Goal: Find specific page/section: Find specific page/section

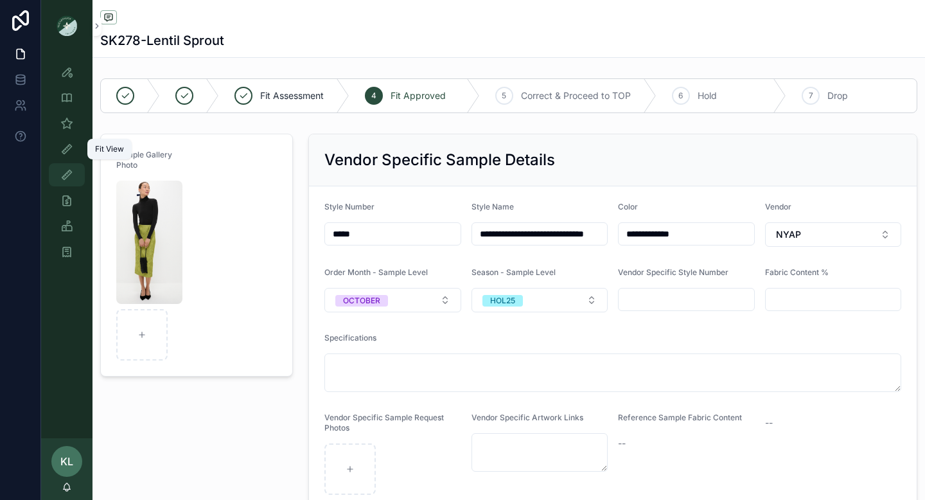
scroll to position [699, 0]
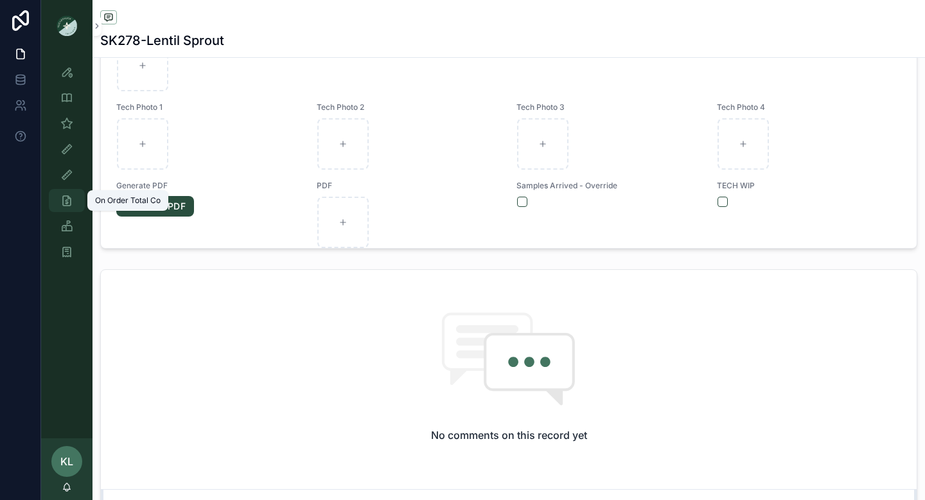
click at [65, 202] on icon "scrollable content" at bounding box center [66, 200] width 13 height 13
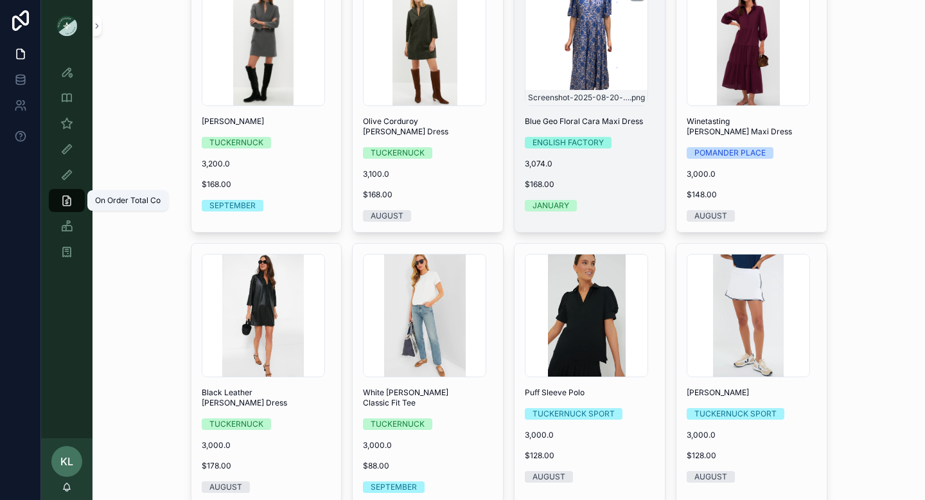
click at [555, 76] on div "Screenshot-2025-08-20-at-5.36.41-PM .png" at bounding box center [586, 44] width 123 height 123
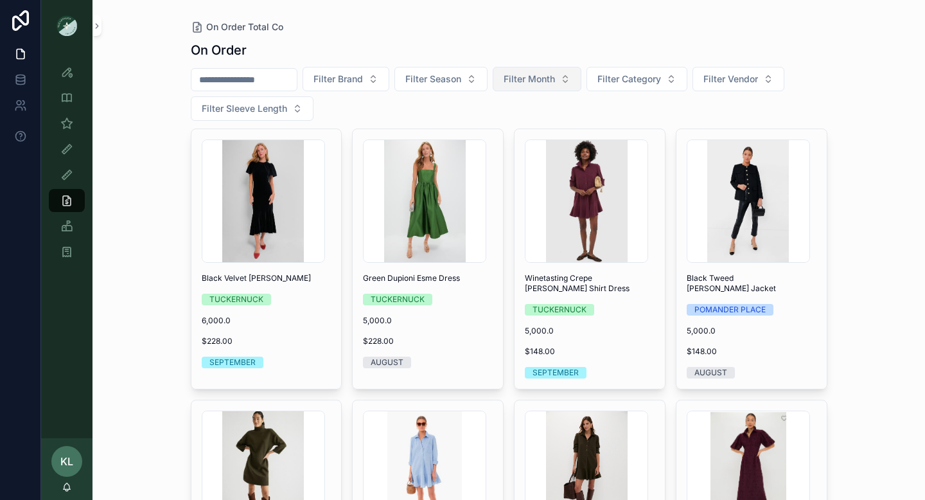
click at [577, 79] on button "Filter Month" at bounding box center [536, 79] width 89 height 24
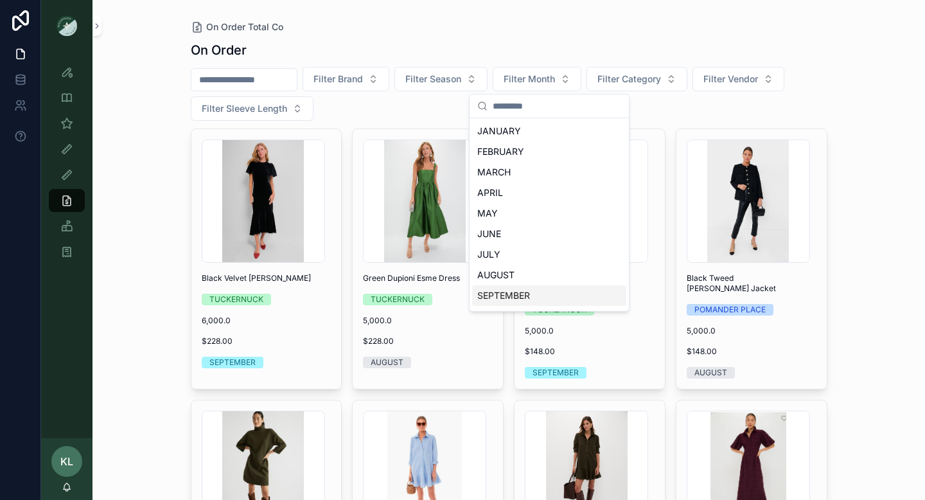
click at [506, 285] on div "SEPTEMBER" at bounding box center [549, 295] width 154 height 21
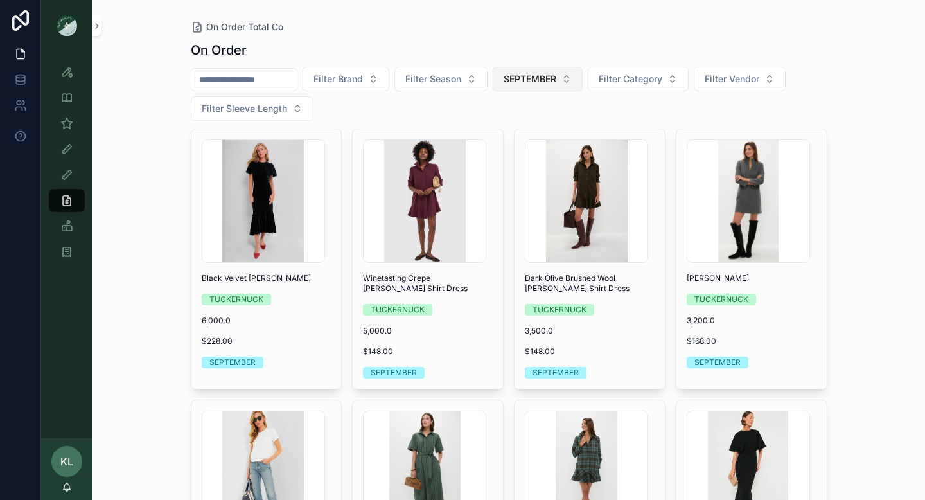
click at [575, 80] on button "SEPTEMBER" at bounding box center [537, 79] width 90 height 24
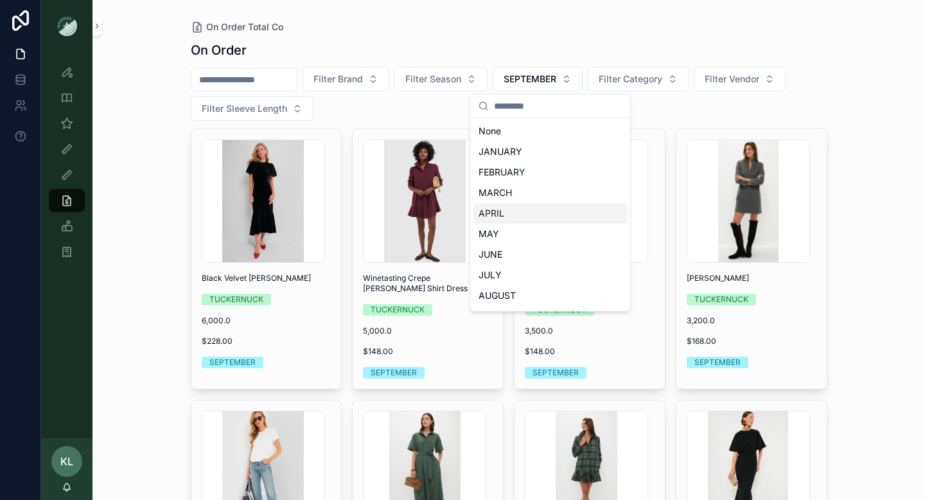
scroll to position [80, 0]
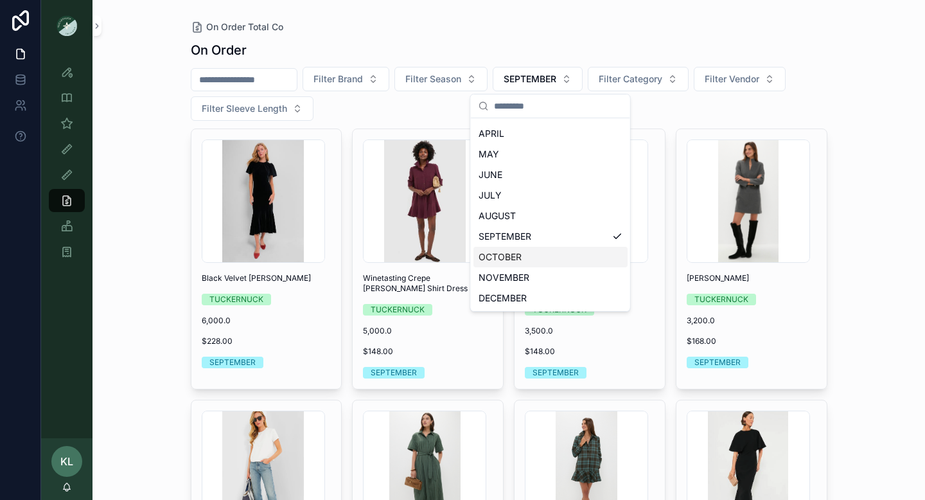
click at [510, 250] on div "OCTOBER" at bounding box center [550, 257] width 154 height 21
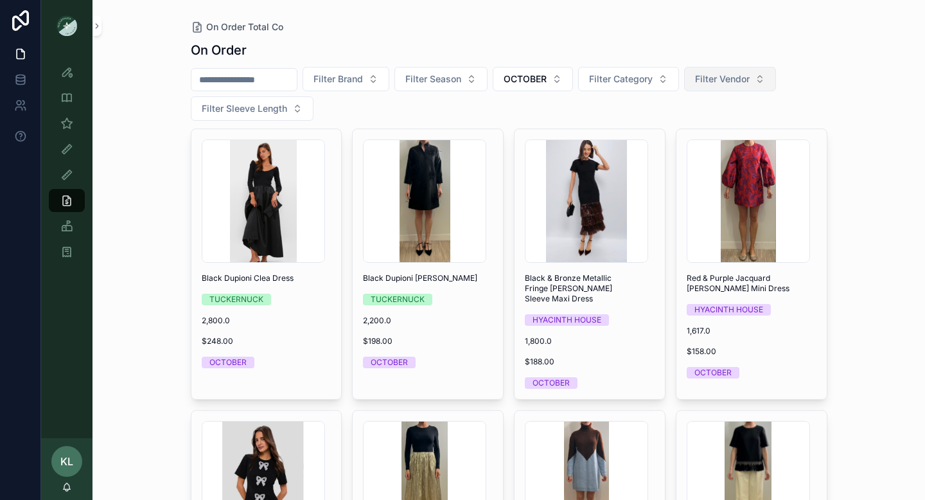
click at [749, 83] on span "Filter Vendor" at bounding box center [722, 79] width 55 height 13
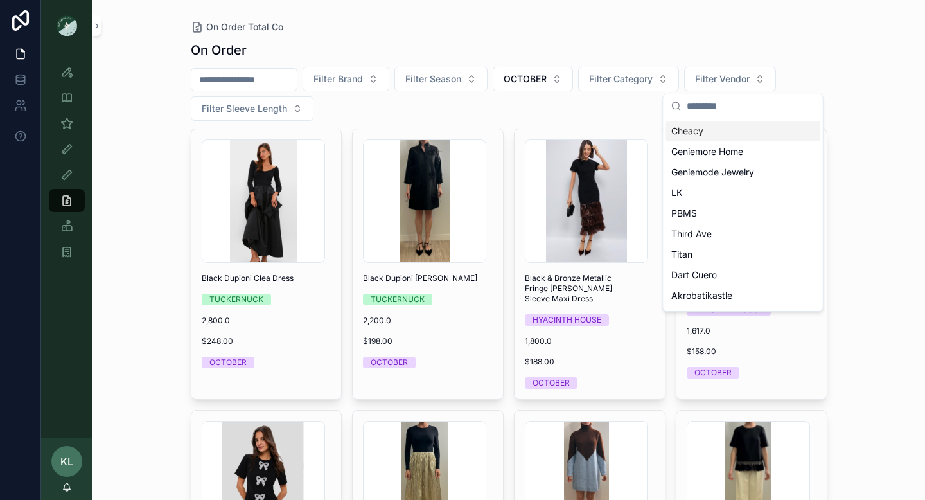
type input "*"
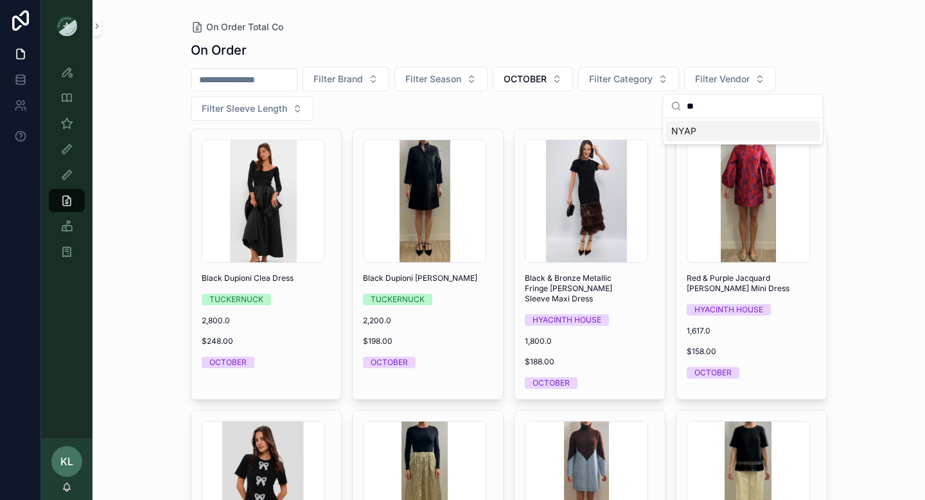
type input "**"
click at [692, 131] on span "NYAP" at bounding box center [683, 131] width 25 height 13
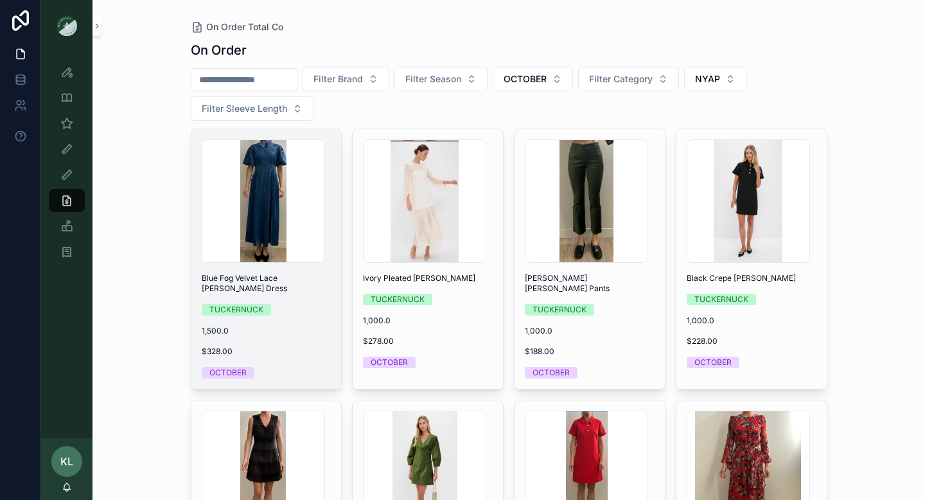
click at [274, 326] on span "1,500.0" at bounding box center [267, 331] width 130 height 10
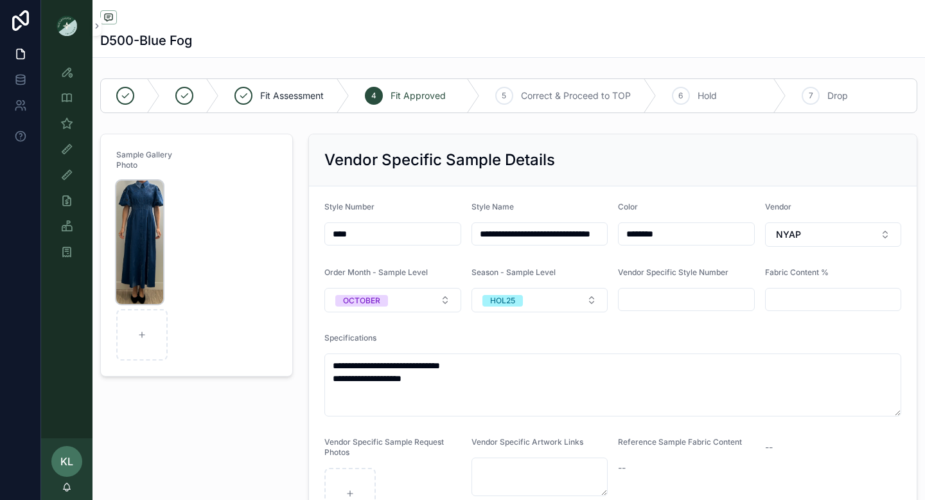
click at [150, 212] on img "scrollable content" at bounding box center [139, 241] width 47 height 123
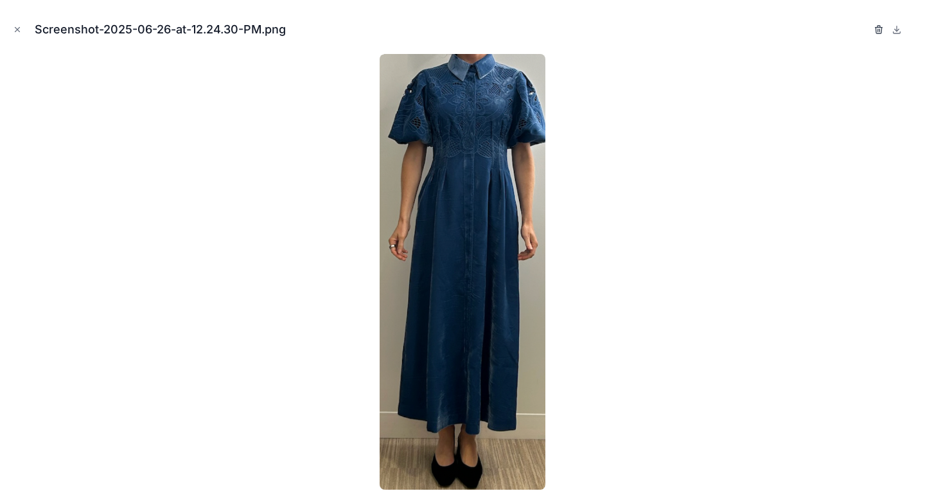
click at [878, 31] on icon "button" at bounding box center [878, 29] width 10 height 10
click at [866, 30] on icon "button" at bounding box center [865, 29] width 10 height 10
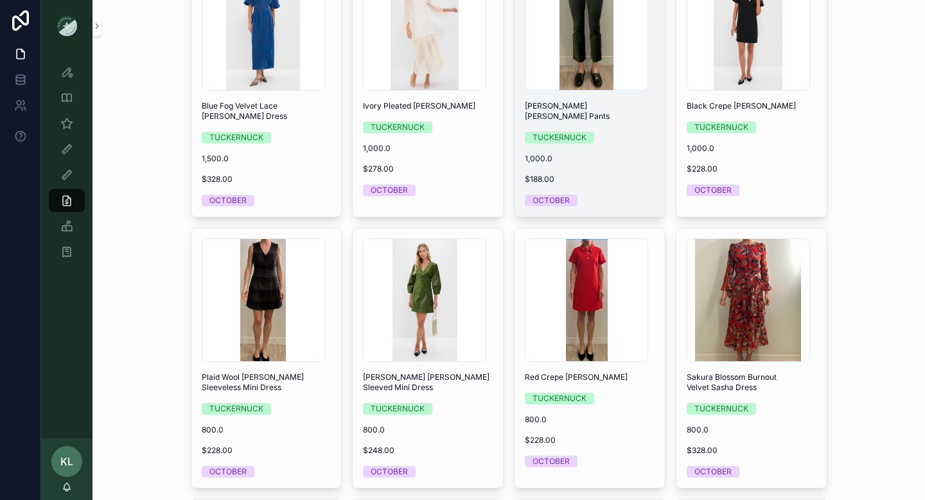
scroll to position [175, 0]
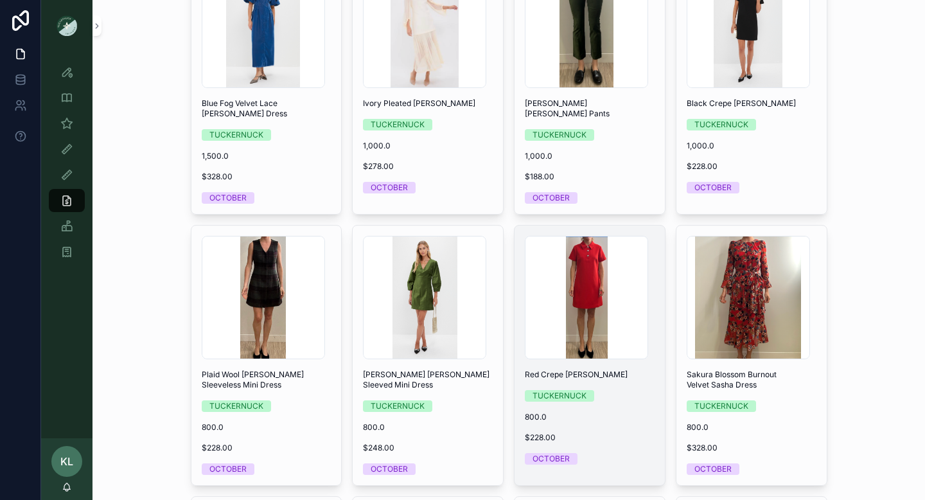
click at [629, 384] on div "Screenshot-2025-06-26-at-12.37.49-PM .png Red Crepe [PERSON_NAME] TUCKERNUCK 80…" at bounding box center [589, 349] width 150 height 249
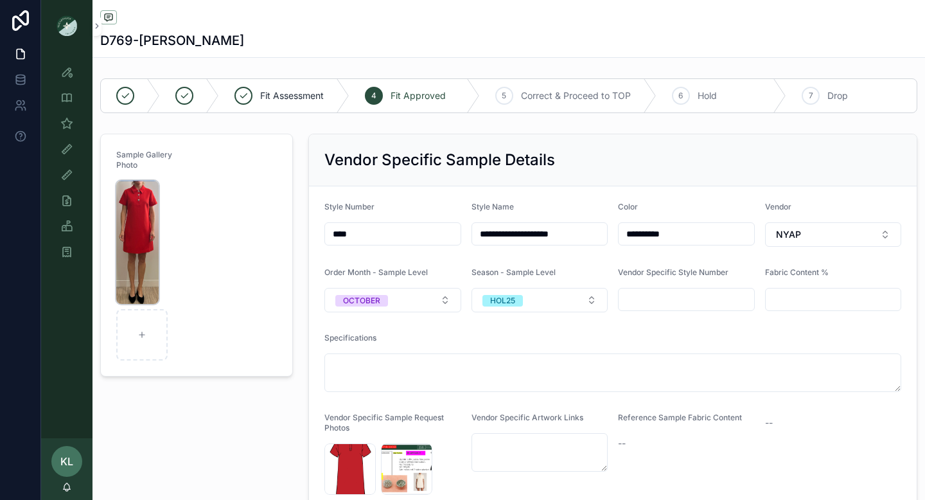
click at [148, 235] on img "scrollable content" at bounding box center [137, 241] width 42 height 123
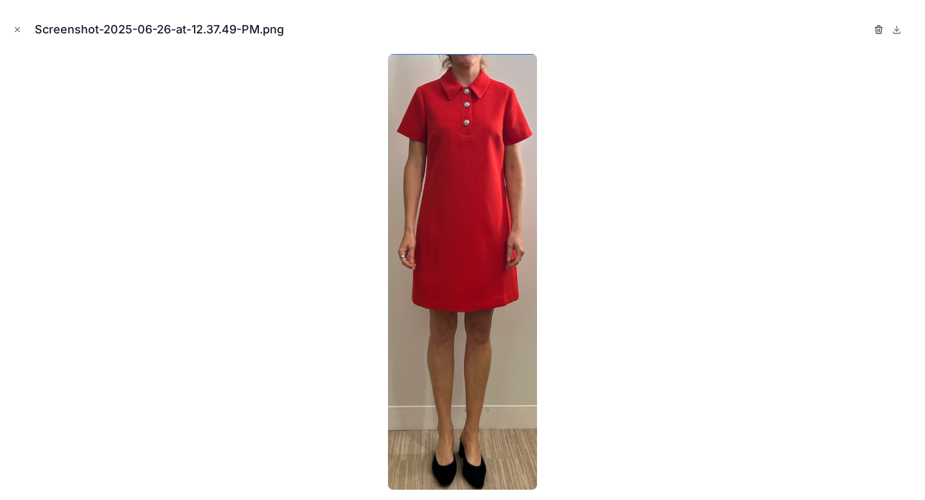
click at [875, 28] on icon "button" at bounding box center [878, 29] width 10 height 10
click at [865, 30] on icon "button" at bounding box center [865, 29] width 10 height 10
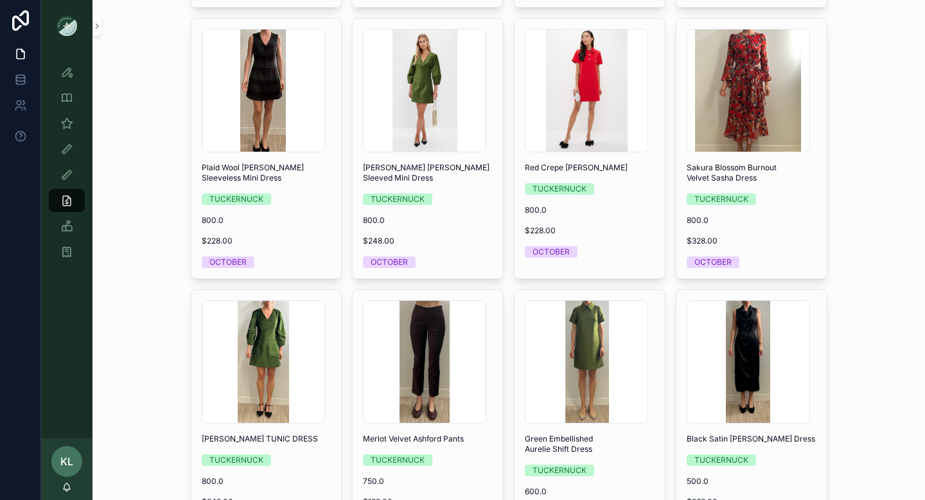
scroll to position [374, 0]
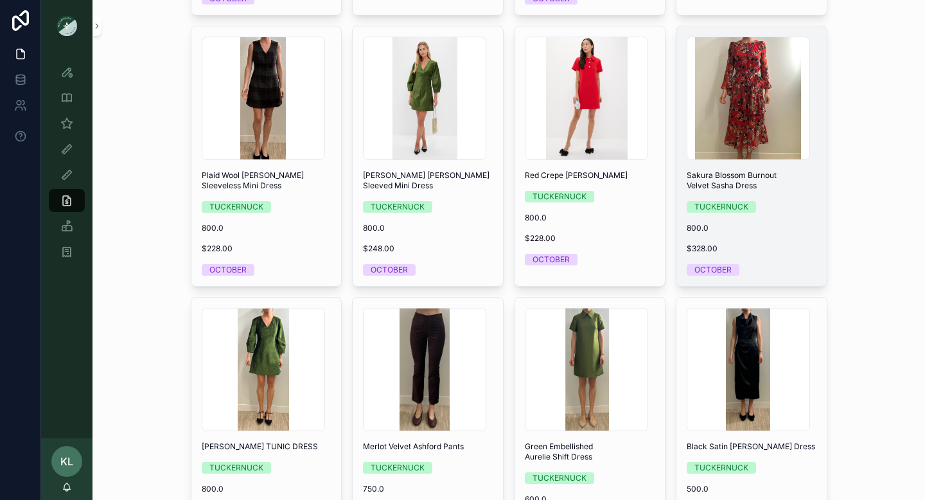
click at [750, 183] on span "Sakura Blossom Burnout Velvet Sasha Dress" at bounding box center [751, 180] width 130 height 21
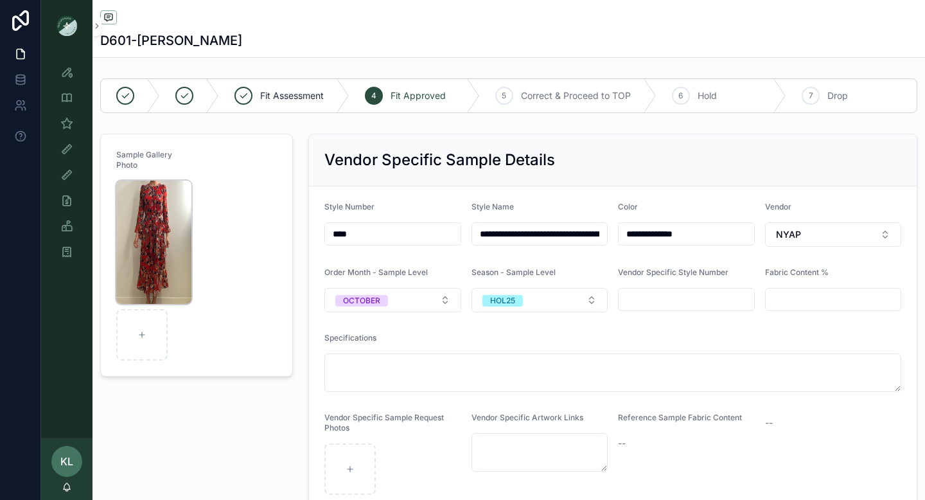
click at [158, 208] on img "scrollable content" at bounding box center [153, 241] width 75 height 123
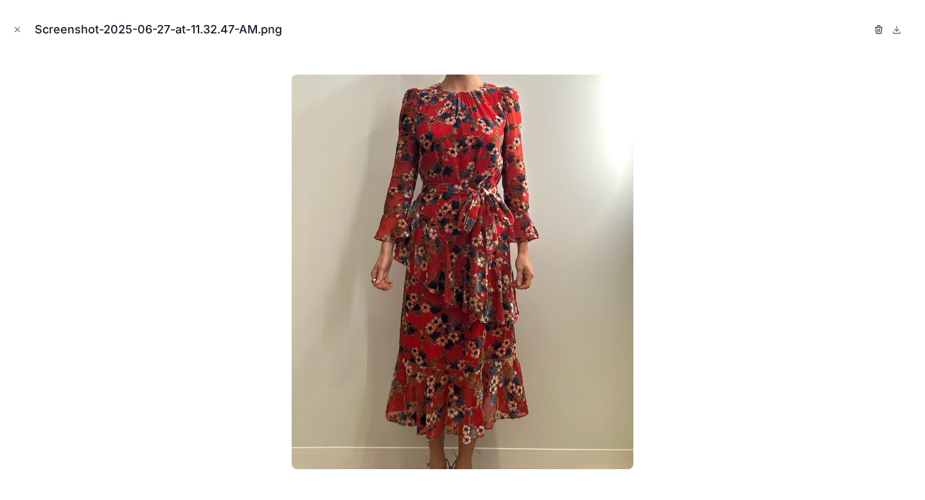
click at [878, 30] on icon "button" at bounding box center [878, 29] width 10 height 10
click at [865, 28] on icon "button" at bounding box center [865, 29] width 10 height 10
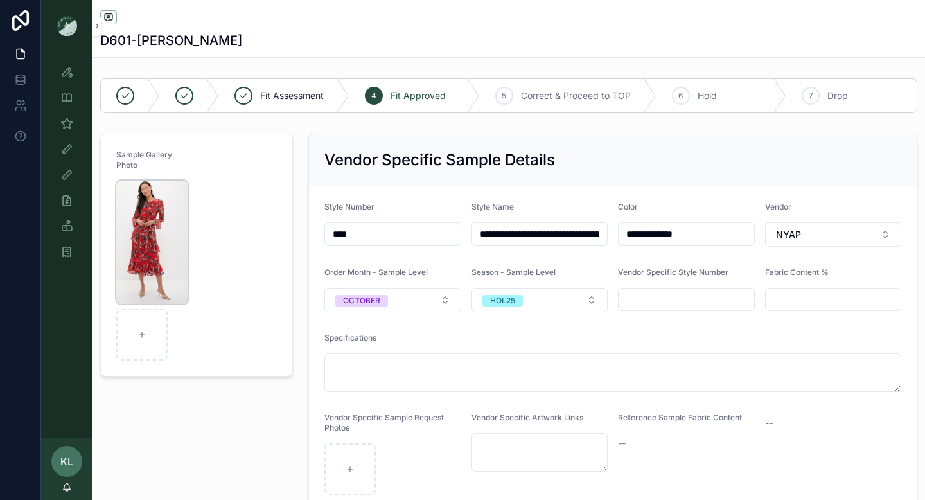
click at [149, 226] on img "scrollable content" at bounding box center [152, 241] width 72 height 123
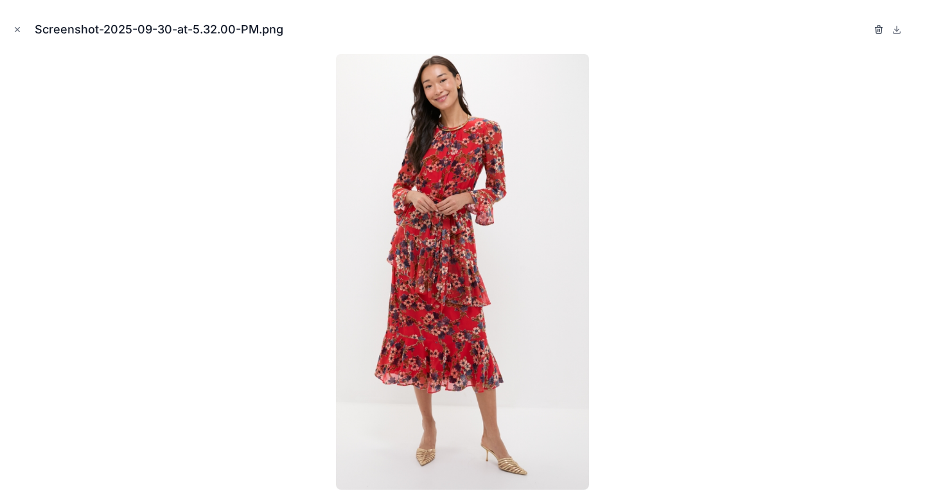
click at [876, 29] on icon "button" at bounding box center [878, 29] width 10 height 10
click at [869, 26] on icon "button" at bounding box center [865, 29] width 10 height 10
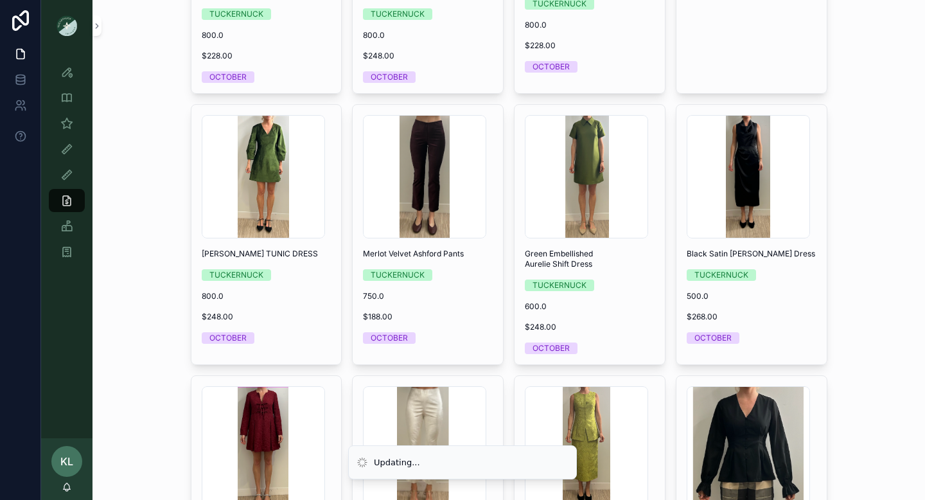
scroll to position [569, 0]
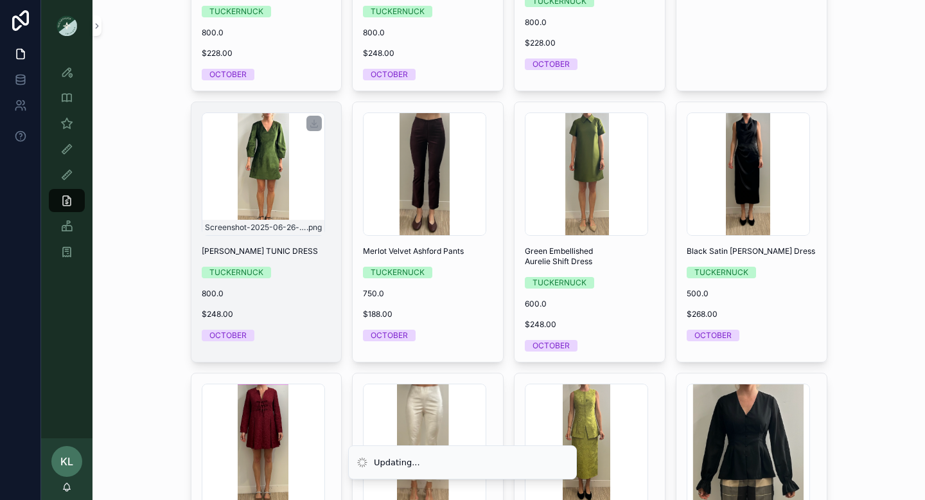
click at [290, 211] on div "Screenshot-2025-06-26-at-5.35.21-PM .png" at bounding box center [263, 173] width 123 height 123
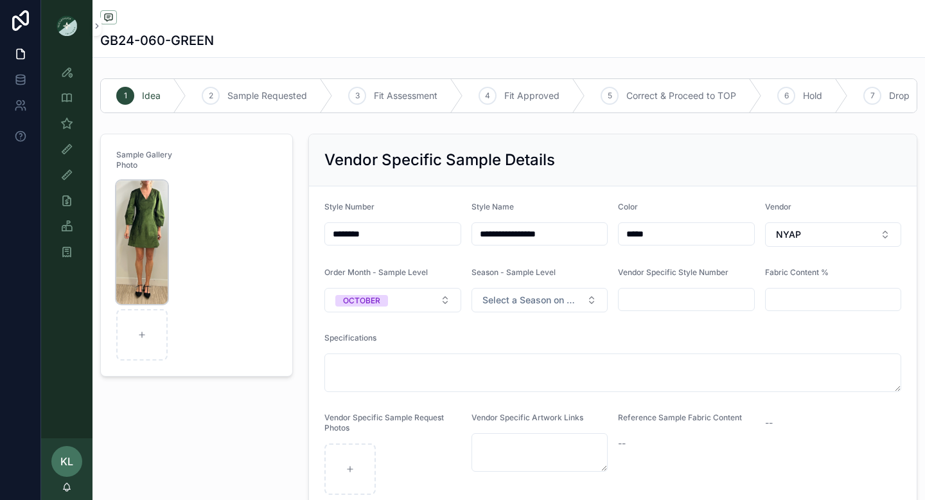
click at [152, 244] on img "scrollable content" at bounding box center [141, 241] width 51 height 123
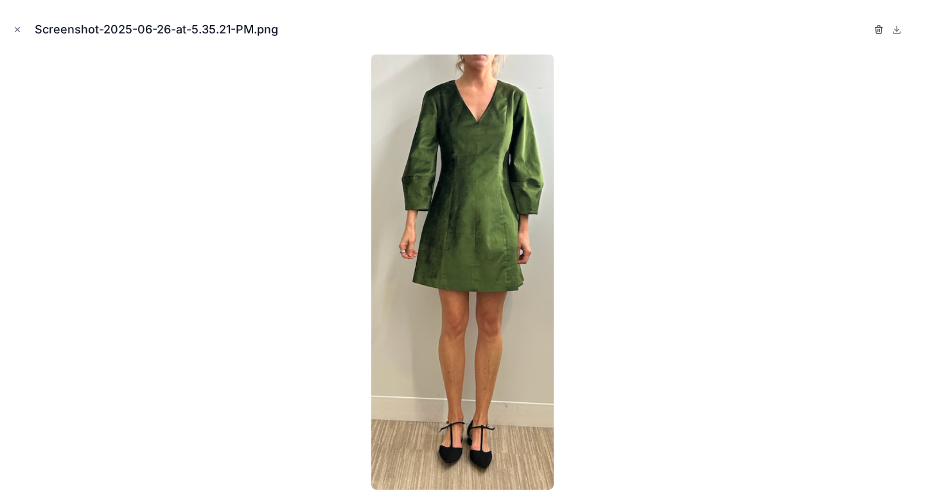
click at [879, 31] on icon "button" at bounding box center [879, 30] width 0 height 3
click at [866, 29] on icon "button" at bounding box center [866, 30] width 0 height 3
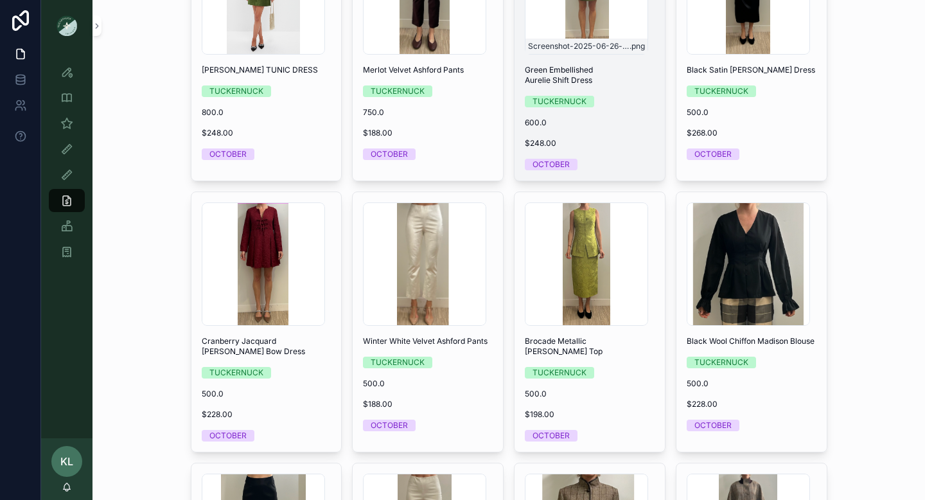
scroll to position [756, 0]
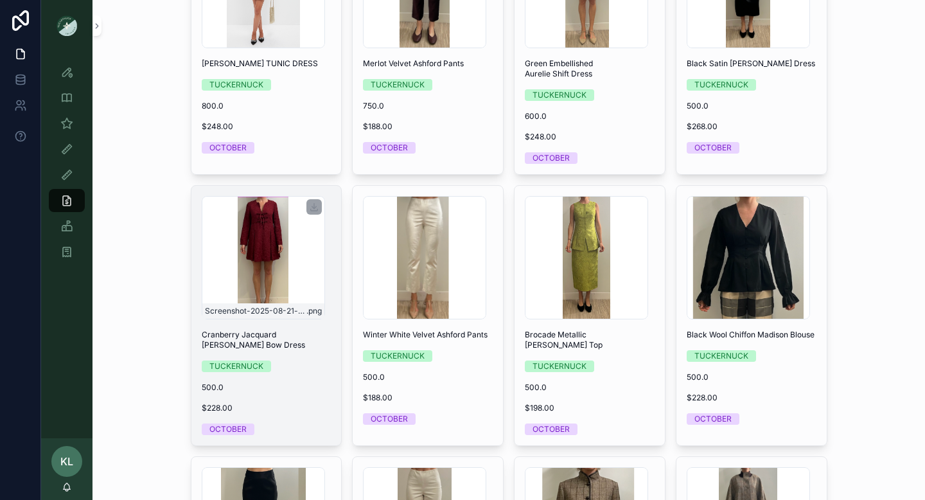
click at [290, 297] on div "Screenshot-2025-08-21-at-2.01.30-PM .png" at bounding box center [263, 257] width 123 height 123
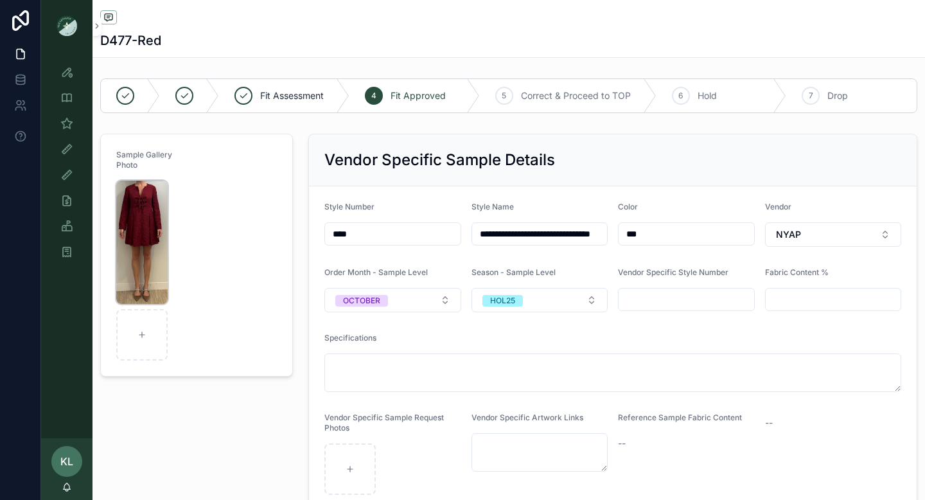
click at [145, 205] on img "scrollable content" at bounding box center [141, 241] width 51 height 123
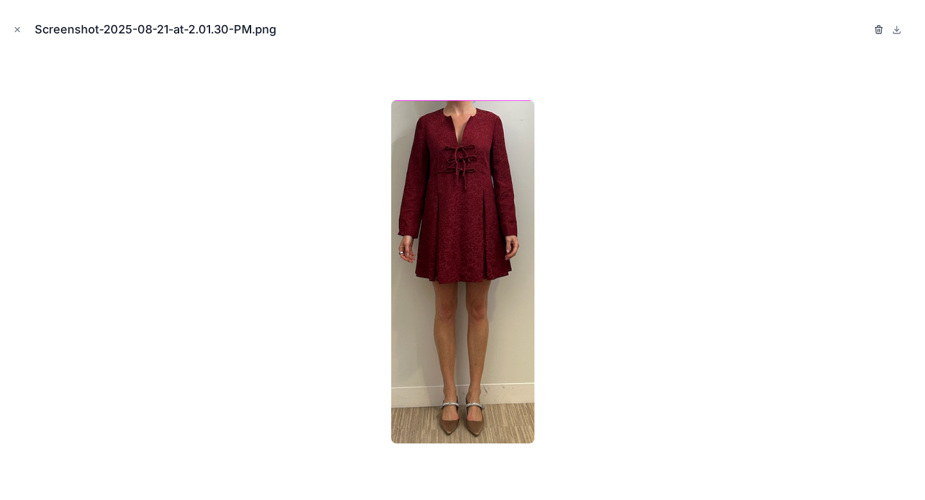
click at [878, 29] on icon "button" at bounding box center [878, 29] width 10 height 10
click at [867, 28] on icon "button" at bounding box center [865, 29] width 10 height 10
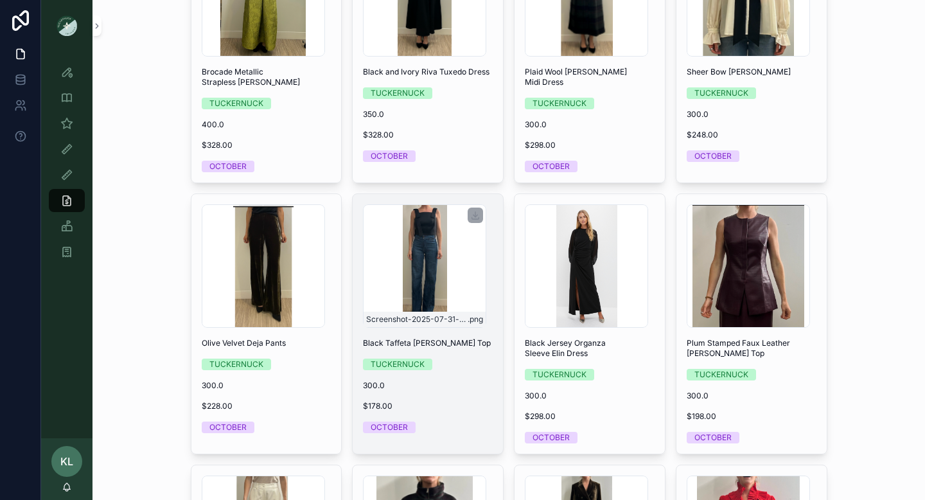
scroll to position [2410, 0]
